Goal: Task Accomplishment & Management: Manage account settings

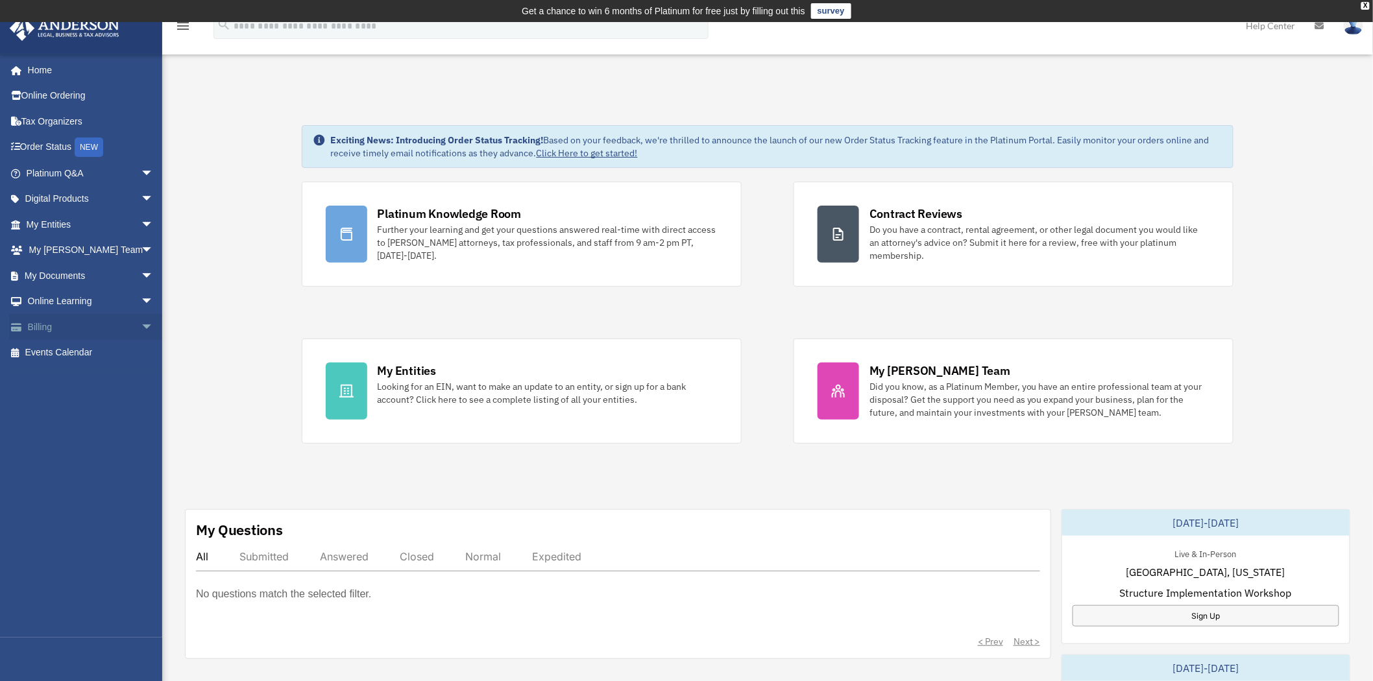
click at [141, 327] on span "arrow_drop_down" at bounding box center [154, 327] width 26 height 27
click at [92, 399] on link "Manage Payments" at bounding box center [95, 405] width 155 height 26
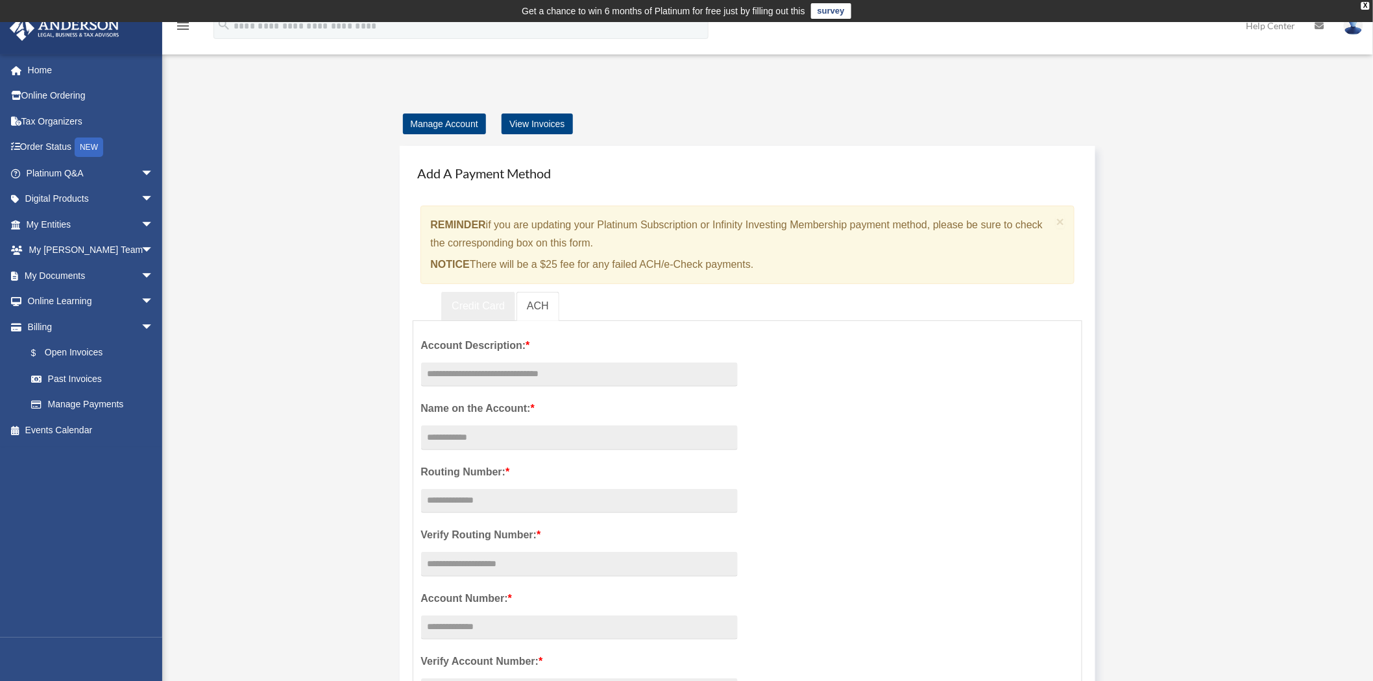
click at [487, 315] on link "Credit Card" at bounding box center [478, 306] width 74 height 29
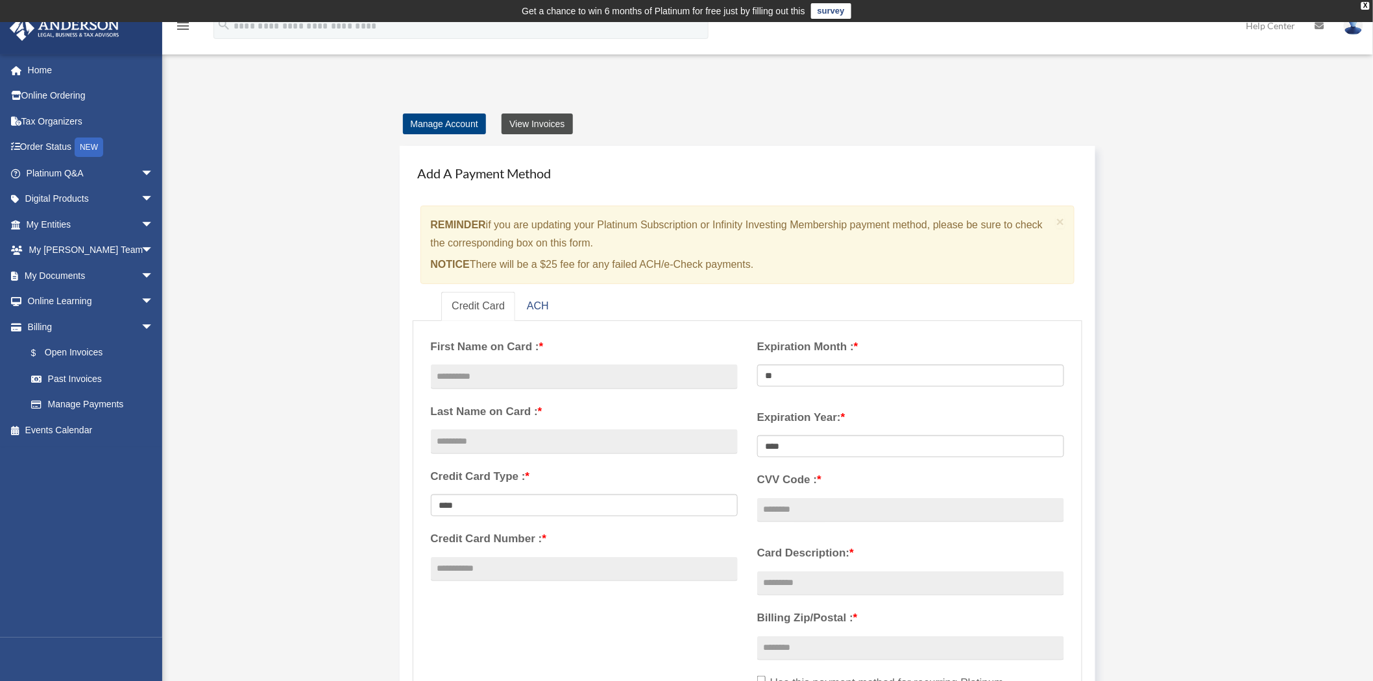
click at [533, 121] on link "View Invoices" at bounding box center [537, 124] width 71 height 21
